Goal: Information Seeking & Learning: Learn about a topic

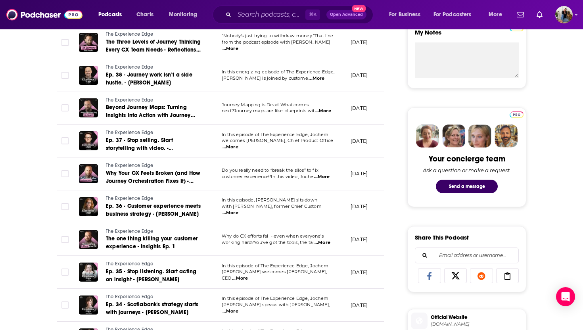
click at [238, 210] on span "...More" at bounding box center [231, 213] width 16 height 6
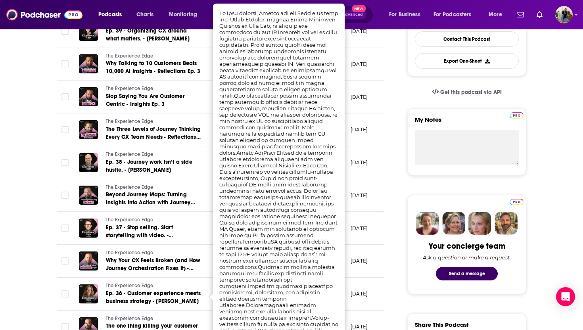
scroll to position [213, 0]
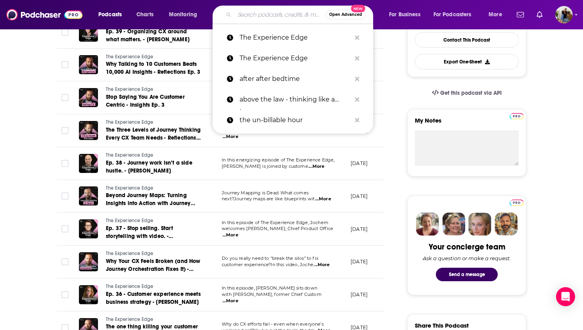
drag, startPoint x: 248, startPoint y: 18, endPoint x: 16, endPoint y: 211, distance: 302.0
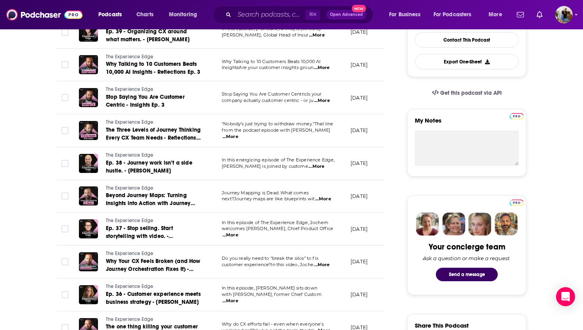
click at [238, 233] on span "...More" at bounding box center [231, 235] width 16 height 6
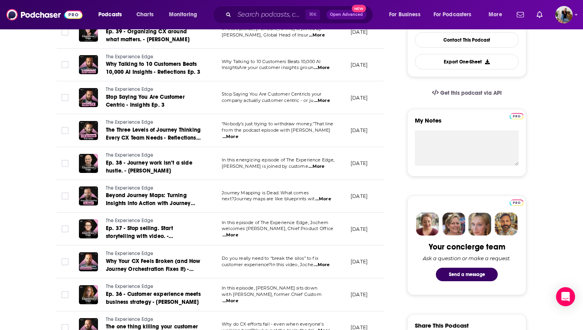
click at [321, 265] on span "...More" at bounding box center [322, 265] width 16 height 6
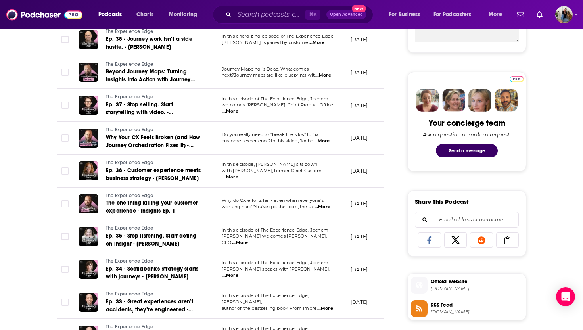
scroll to position [340, 0]
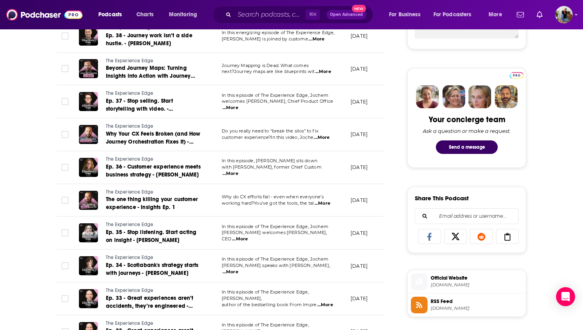
click at [248, 236] on span "...More" at bounding box center [240, 239] width 16 height 6
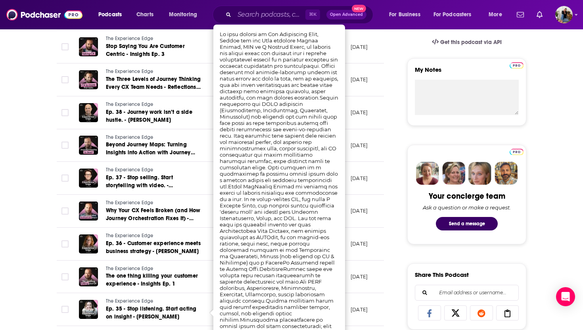
scroll to position [262, 0]
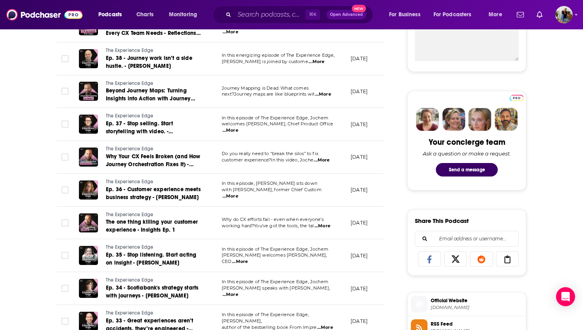
click at [248, 259] on span "...More" at bounding box center [240, 262] width 16 height 6
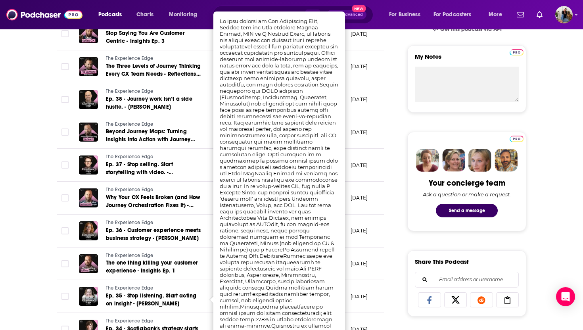
scroll to position [275, 0]
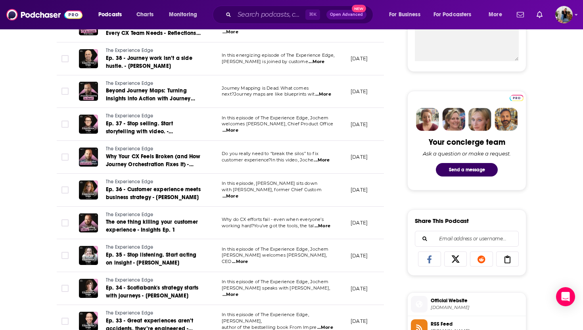
scroll to position [331, 0]
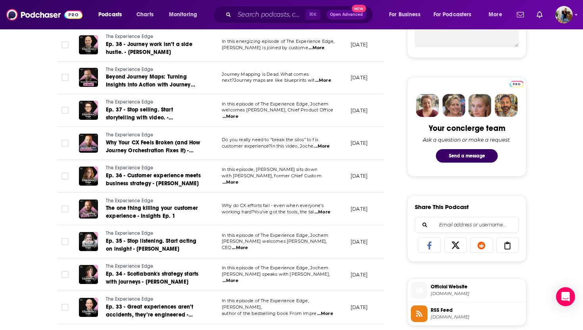
click at [238, 278] on span "...More" at bounding box center [231, 281] width 16 height 6
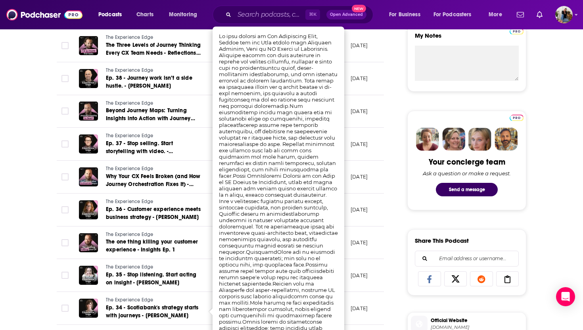
scroll to position [297, 0]
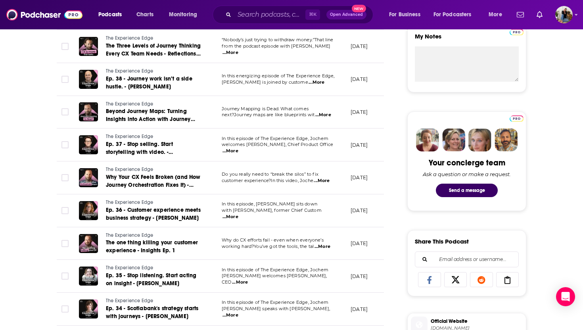
scroll to position [385, 0]
